Goal: Information Seeking & Learning: Find specific fact

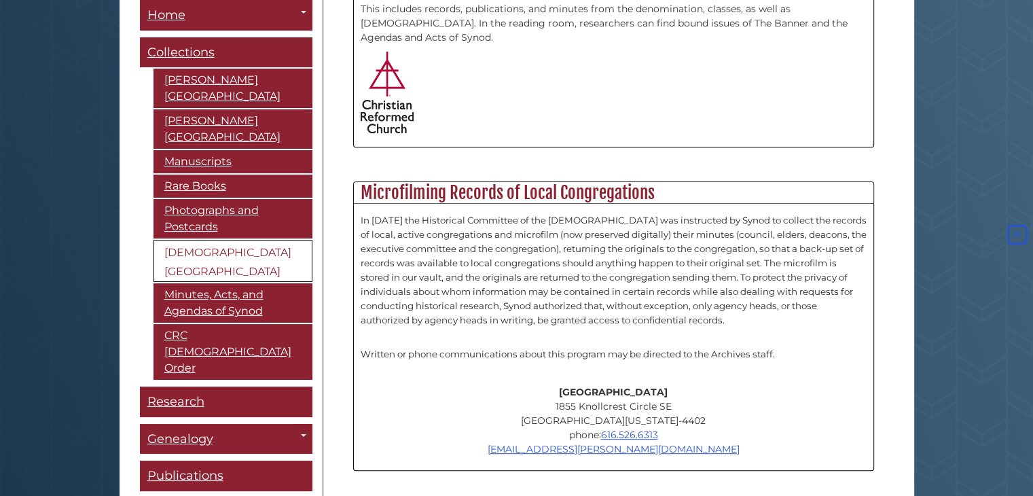
scroll to position [551, 0]
click at [392, 407] on p "[GEOGRAPHIC_DATA] [STREET_ADDRESS][US_STATE][PHONE_NUMBER] phone: [PHONE_NUMBER…" at bounding box center [614, 418] width 506 height 71
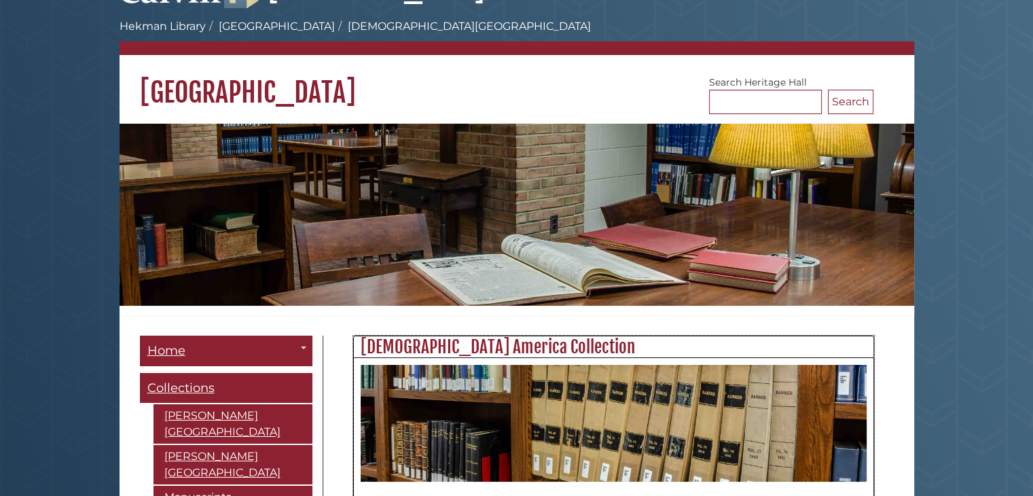
scroll to position [0, 0]
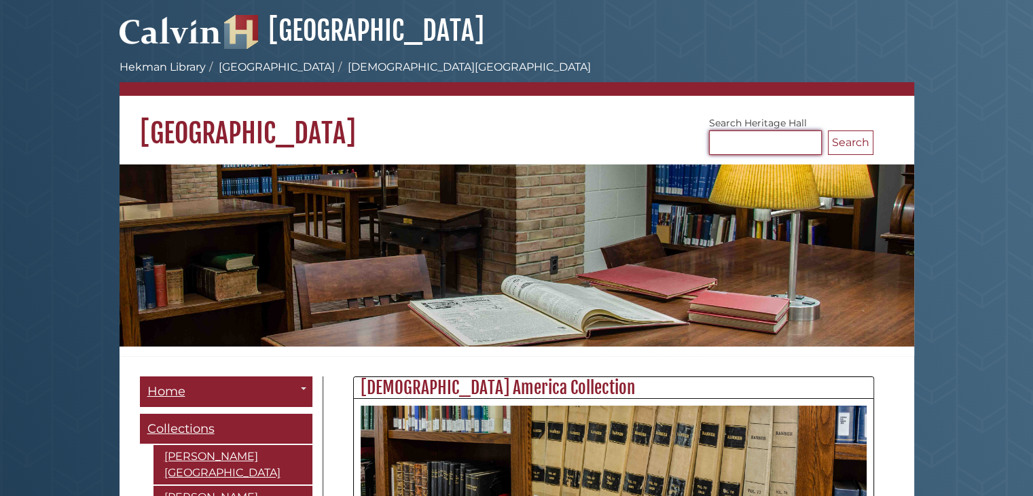
click at [731, 137] on input "Search [GEOGRAPHIC_DATA]" at bounding box center [765, 142] width 113 height 24
type input "**********"
click at [828, 130] on button "Search" at bounding box center [850, 142] width 45 height 24
